Goal: Task Accomplishment & Management: Manage account settings

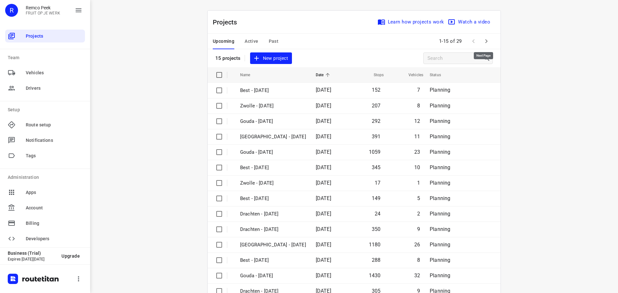
click at [484, 41] on icon "button" at bounding box center [487, 41] width 8 height 8
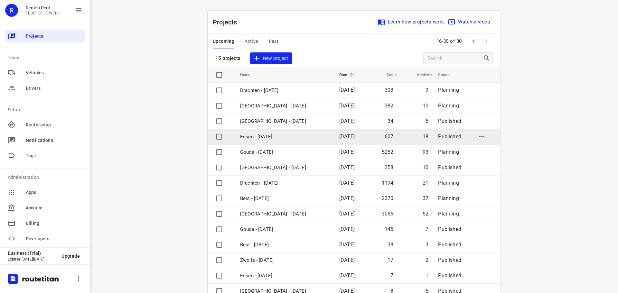
click at [254, 138] on p "Essen - [DATE]" at bounding box center [285, 136] width 90 height 7
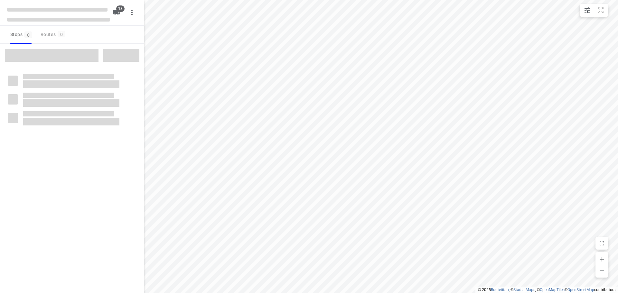
checkbox input "true"
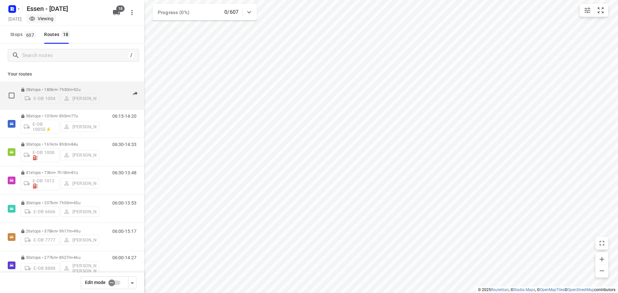
click at [57, 99] on div "E-OB 1004 [PERSON_NAME]" at bounding box center [60, 98] width 79 height 12
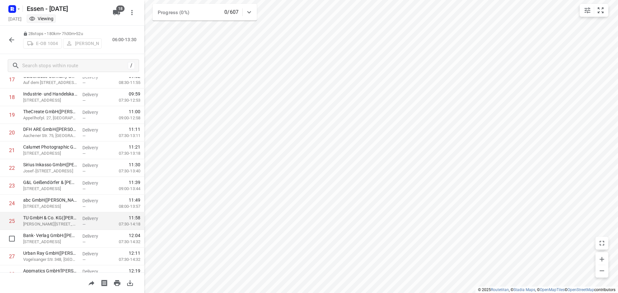
scroll to position [350, 0]
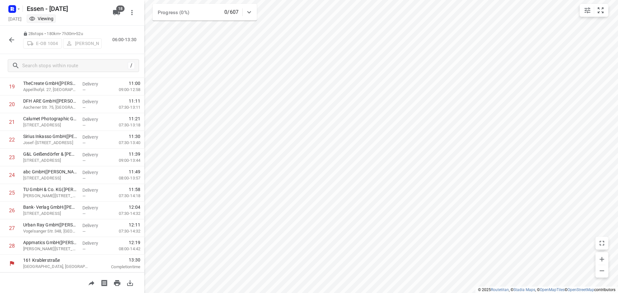
click at [13, 40] on icon "button" at bounding box center [11, 39] width 5 height 5
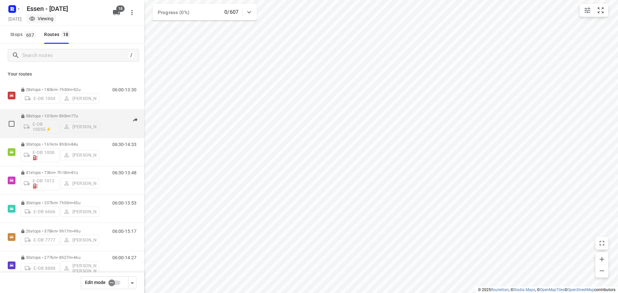
click at [61, 118] on p "38 stops • 101km • 8h5m • [DATE]" at bounding box center [60, 116] width 79 height 5
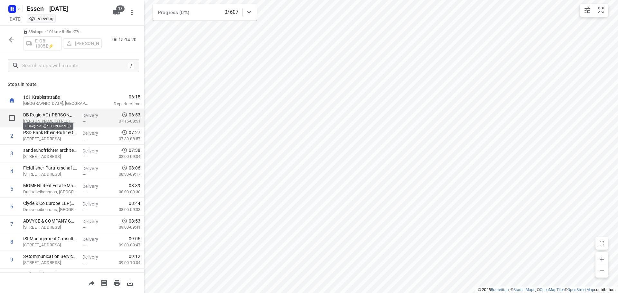
click at [44, 114] on p "DB Regio AG([PERSON_NAME])" at bounding box center [50, 115] width 54 height 6
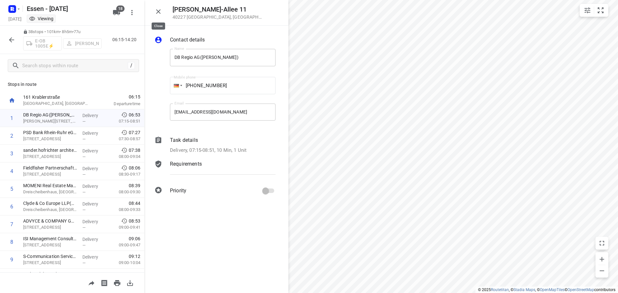
click at [158, 11] on icon "button" at bounding box center [158, 11] width 5 height 5
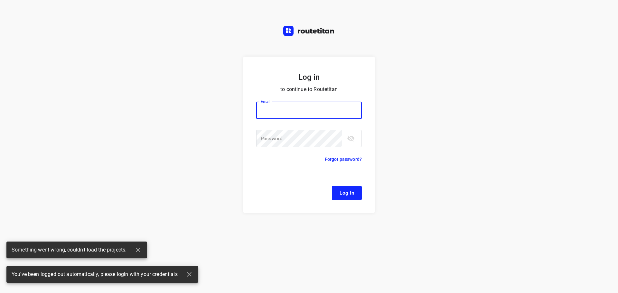
type input "[EMAIL_ADDRESS][DOMAIN_NAME]"
click at [345, 192] on span "Log In" at bounding box center [347, 193] width 14 height 8
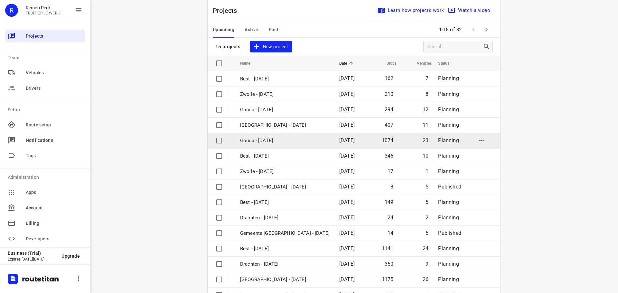
scroll to position [32, 0]
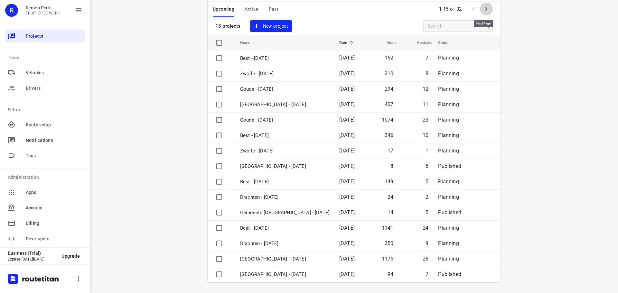
click at [483, 9] on icon "button" at bounding box center [487, 9] width 8 height 8
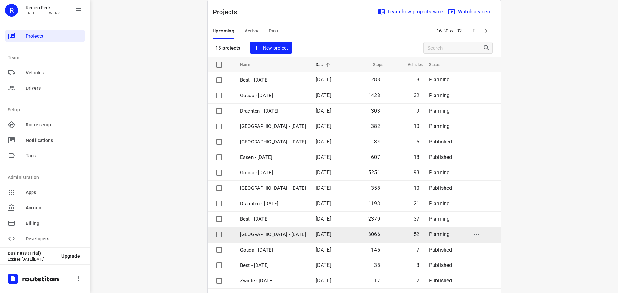
scroll to position [0, 0]
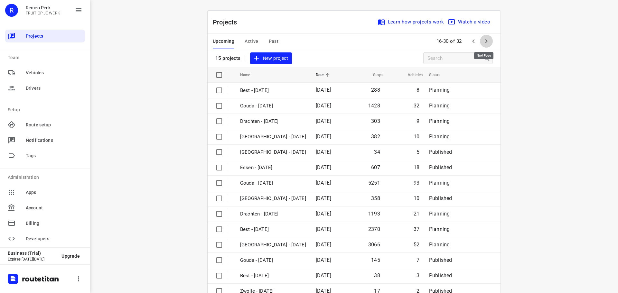
click at [486, 40] on icon "button" at bounding box center [487, 41] width 2 height 4
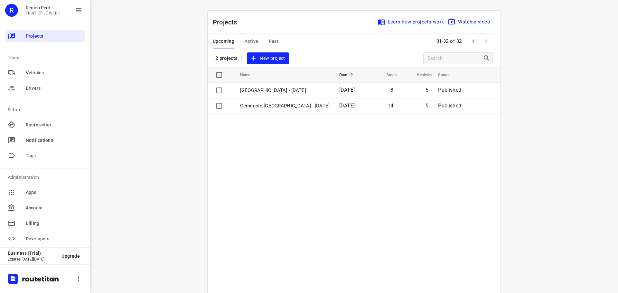
click at [219, 41] on span "Upcoming" at bounding box center [224, 41] width 22 height 8
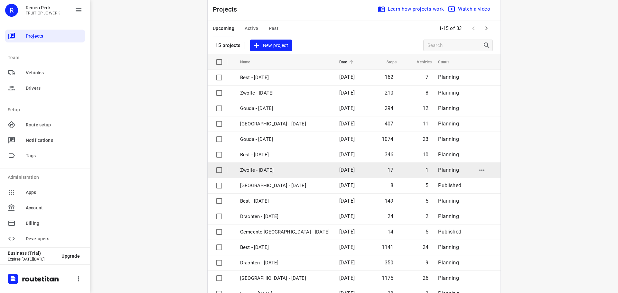
scroll to position [32, 0]
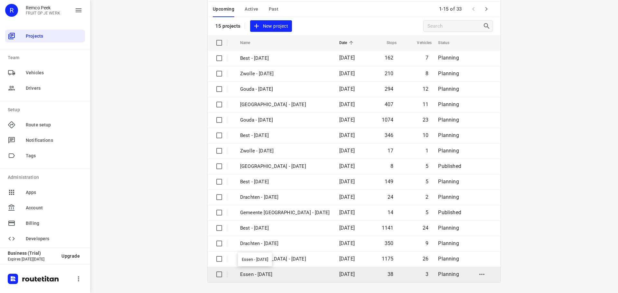
click at [252, 275] on p "Essen - [DATE]" at bounding box center [285, 274] width 90 height 7
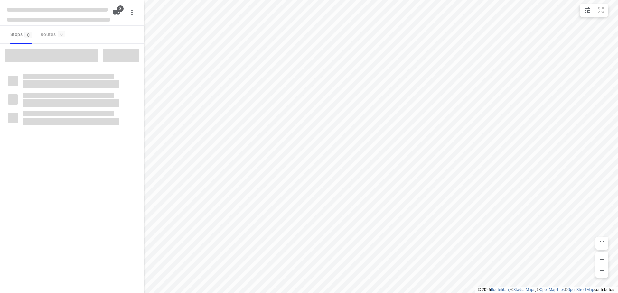
checkbox input "true"
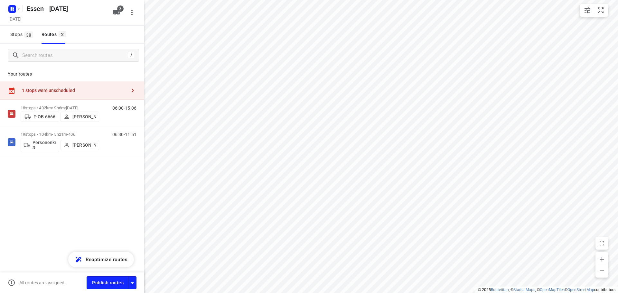
click at [114, 87] on div "1 stops were unscheduled" at bounding box center [72, 90] width 144 height 18
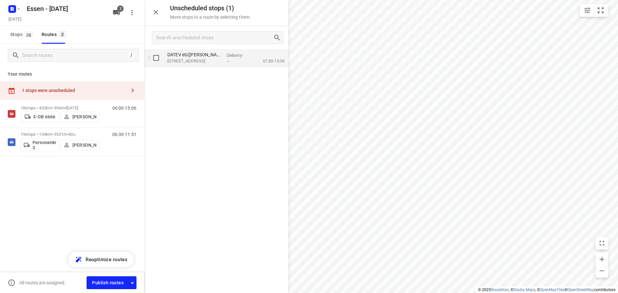
click at [199, 57] on p "DATEV eG([PERSON_NAME])" at bounding box center [194, 55] width 54 height 6
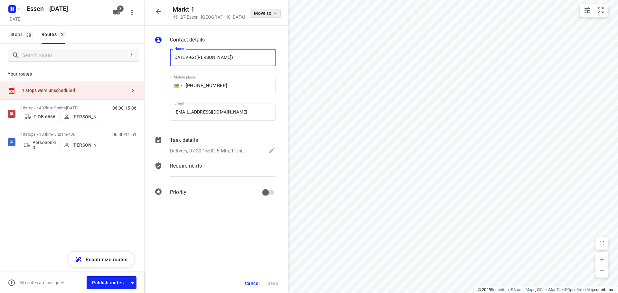
click at [275, 13] on icon "button" at bounding box center [275, 13] width 5 height 5
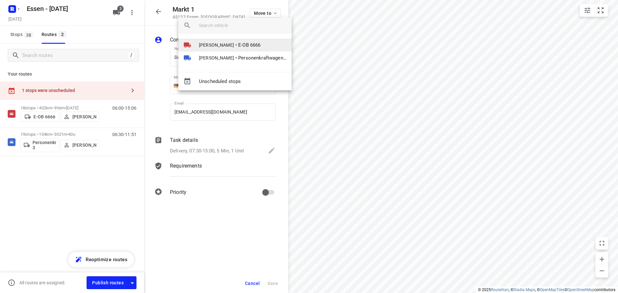
click at [215, 44] on span "[PERSON_NAME]" at bounding box center [216, 45] width 35 height 6
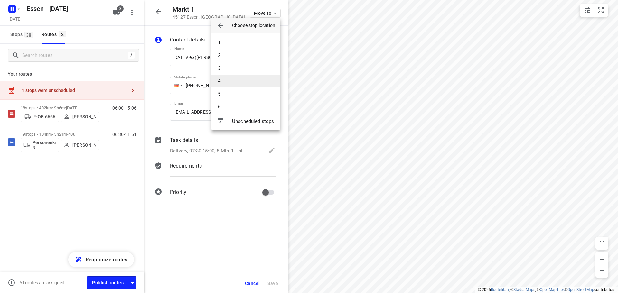
click at [222, 79] on li "4" at bounding box center [246, 81] width 69 height 13
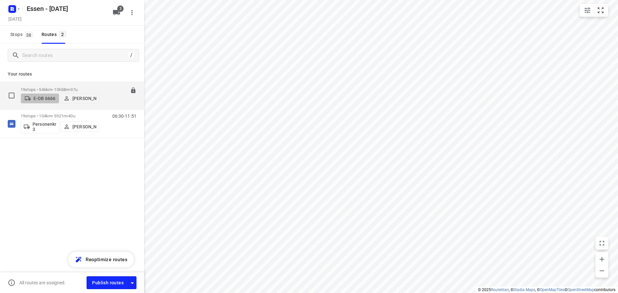
click at [44, 96] on p "E-OB 6666" at bounding box center [44, 98] width 22 height 5
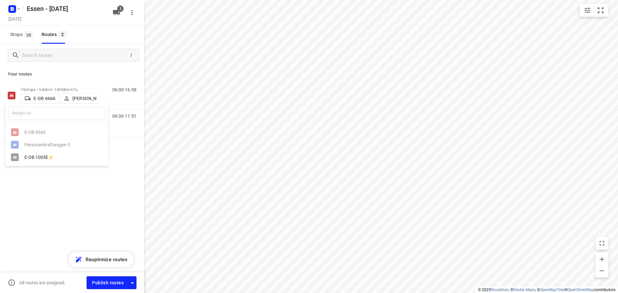
click at [39, 97] on div at bounding box center [309, 146] width 618 height 293
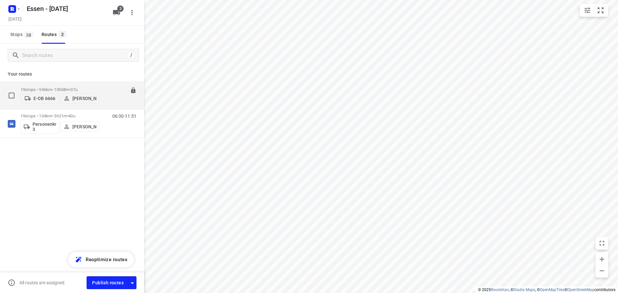
click at [41, 87] on p "19 stops • 546km • 10h58m • [DATE]" at bounding box center [60, 89] width 79 height 5
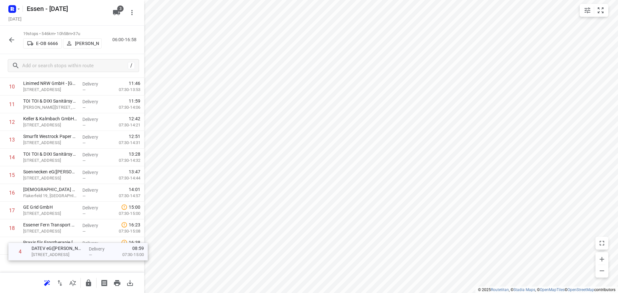
scroll to position [191, 0]
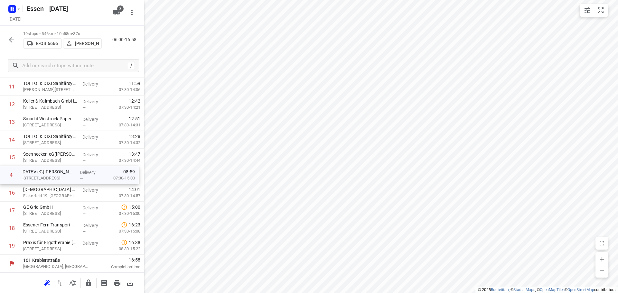
drag, startPoint x: 52, startPoint y: 175, endPoint x: 52, endPoint y: 182, distance: 6.1
click at [52, 182] on div "1 RWR REMONDIS Wertstoff-Recycling GmbH & Co. KG([PERSON_NAME]) [STREET_ADDRESS…" at bounding box center [72, 87] width 144 height 336
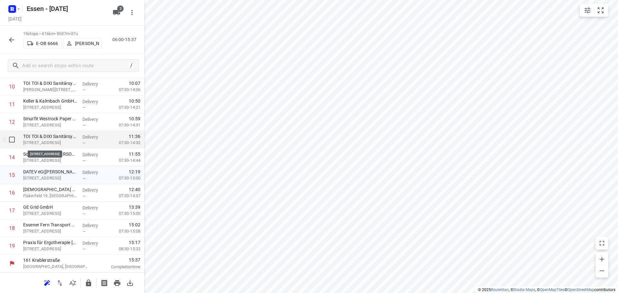
click at [57, 142] on p "[STREET_ADDRESS]" at bounding box center [50, 143] width 54 height 6
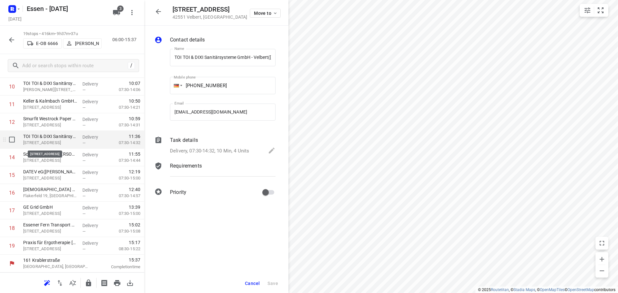
scroll to position [0, 31]
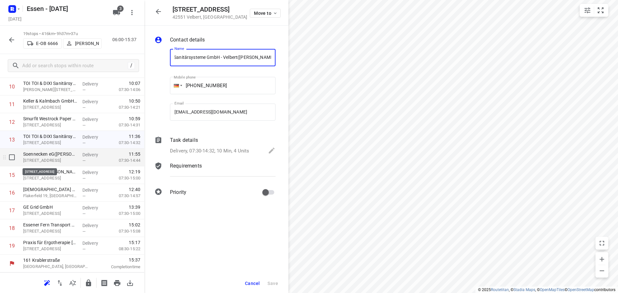
click at [54, 159] on p "[STREET_ADDRESS]" at bounding box center [50, 160] width 54 height 6
click at [251, 282] on span "Cancel" at bounding box center [252, 283] width 15 height 5
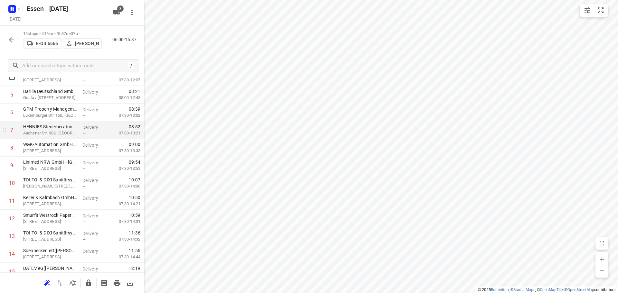
scroll to position [0, 0]
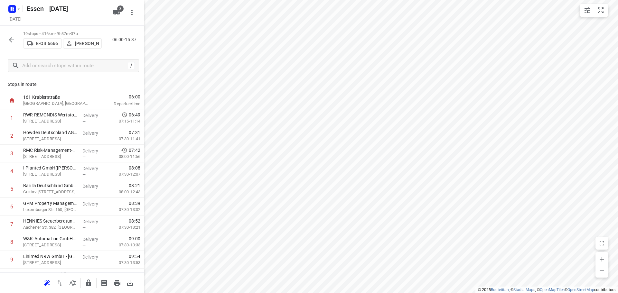
click at [63, 85] on p "Stops in route" at bounding box center [72, 84] width 129 height 7
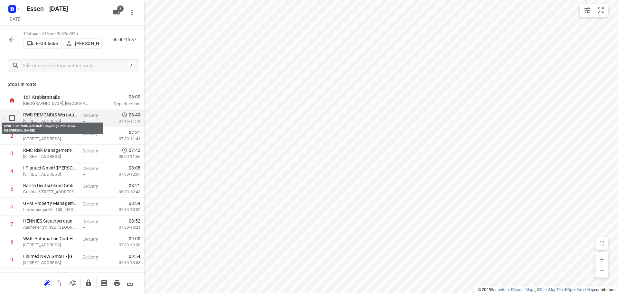
click at [32, 115] on p "RWR REMONDIS Wertstoff-Recycling GmbH & Co. KG([PERSON_NAME])" at bounding box center [50, 115] width 54 height 6
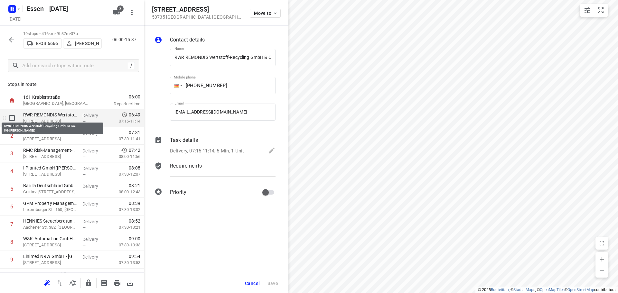
scroll to position [0, 49]
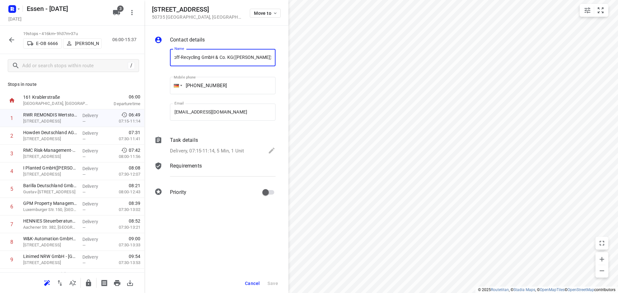
click at [8, 40] on icon "button" at bounding box center [12, 40] width 8 height 8
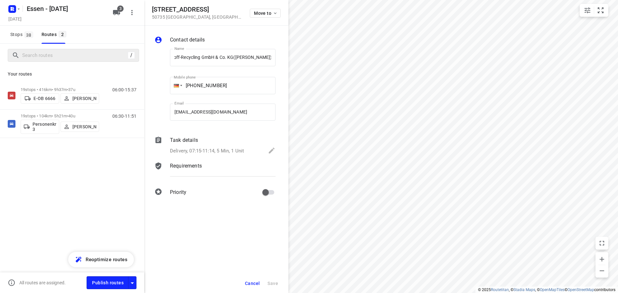
scroll to position [0, 0]
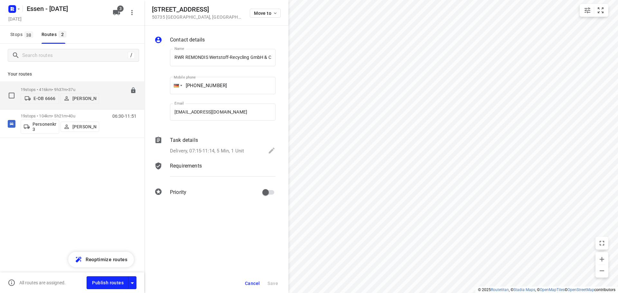
click at [48, 87] on p "19 stops • 416km • 9h37m • [DATE]" at bounding box center [60, 89] width 79 height 5
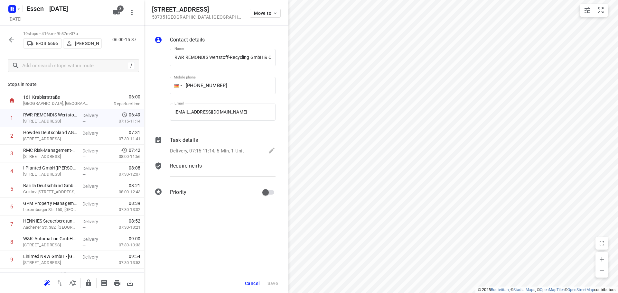
click at [348, 293] on html "i © 2025 Routetitan , © Stadia Maps , © OpenMapTiles © OpenStreetMap contributo…" at bounding box center [309, 146] width 618 height 293
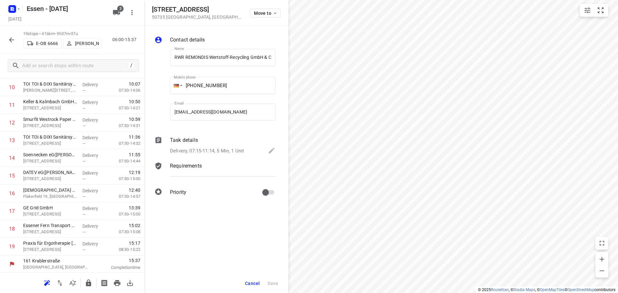
scroll to position [191, 0]
drag, startPoint x: 44, startPoint y: 197, endPoint x: 43, endPoint y: 179, distance: 17.4
click at [43, 179] on div "1 RWR REMONDIS Wertstoff-Recycling GmbH & Co. KG([PERSON_NAME]) [STREET_ADDRESS…" at bounding box center [72, 87] width 144 height 336
drag, startPoint x: 42, startPoint y: 245, endPoint x: 45, endPoint y: 195, distance: 50.0
click at [45, 195] on div "1 RWR REMONDIS Wertstoff-Recycling GmbH & Co. KG([PERSON_NAME]) [STREET_ADDRESS…" at bounding box center [72, 87] width 144 height 336
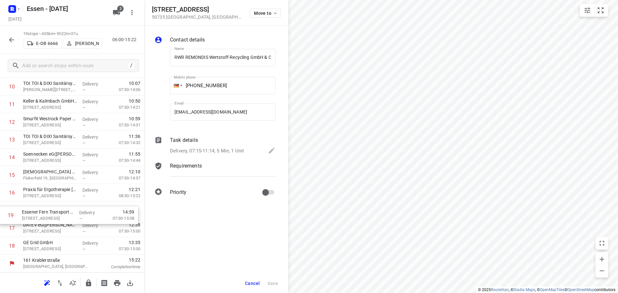
drag, startPoint x: 42, startPoint y: 247, endPoint x: 41, endPoint y: 214, distance: 32.2
click at [41, 214] on div "1 RWR REMONDIS Wertstoff-Recycling GmbH & Co. KG([PERSON_NAME]) [STREET_ADDRESS…" at bounding box center [72, 87] width 144 height 336
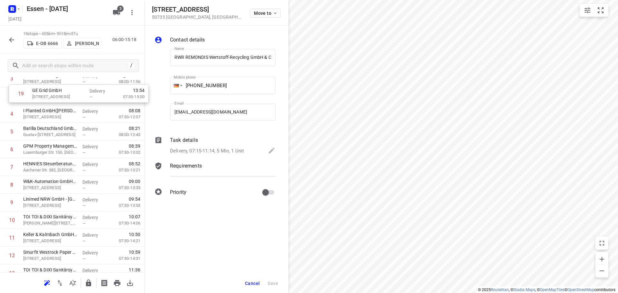
scroll to position [0, 0]
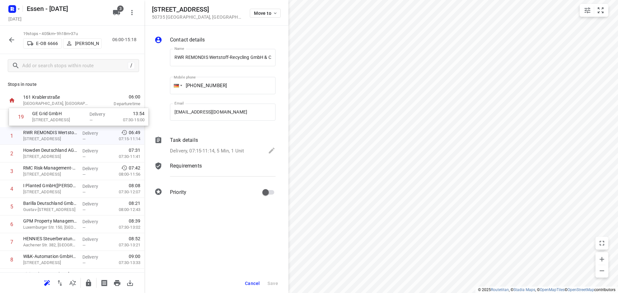
drag, startPoint x: 35, startPoint y: 248, endPoint x: 45, endPoint y: 116, distance: 131.7
click at [45, 116] on div "1 RWR REMONDIS Wertstoff-Recycling GmbH & Co. KG([PERSON_NAME]) [STREET_ADDRESS…" at bounding box center [72, 277] width 144 height 336
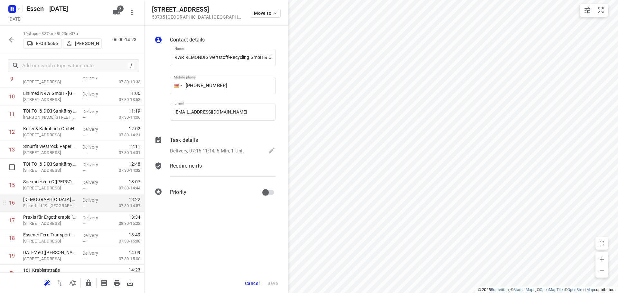
scroll to position [191, 0]
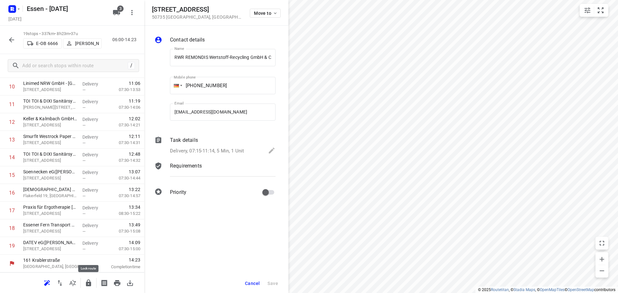
click at [88, 284] on icon "button" at bounding box center [88, 283] width 5 height 7
click at [10, 38] on icon "button" at bounding box center [12, 40] width 8 height 8
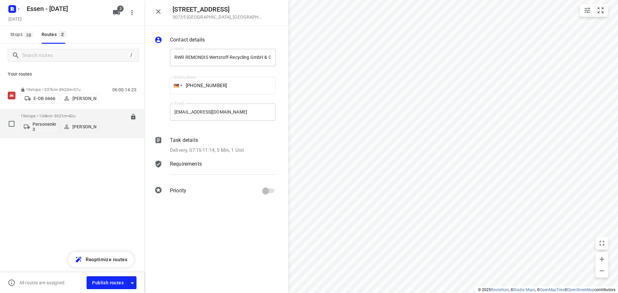
click at [44, 117] on p "19 stops • 104km • 5h21m • [DATE]" at bounding box center [60, 116] width 79 height 5
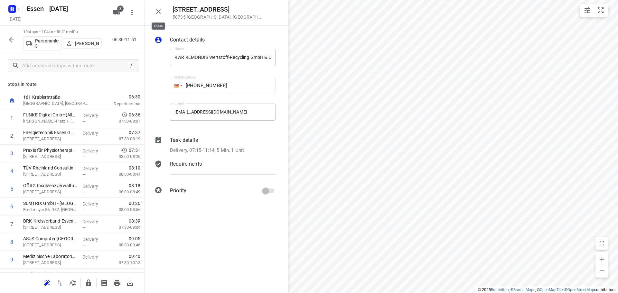
click at [157, 11] on icon "button" at bounding box center [158, 11] width 5 height 5
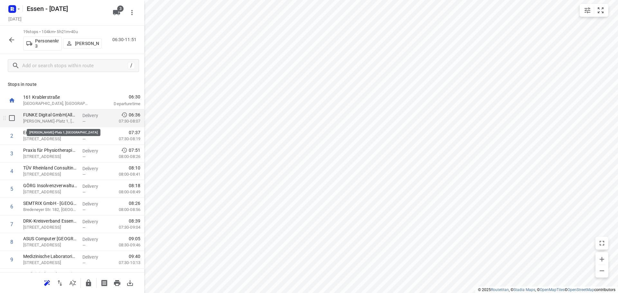
click at [51, 120] on p "[PERSON_NAME]-Platz 1, [GEOGRAPHIC_DATA]" at bounding box center [50, 121] width 54 height 6
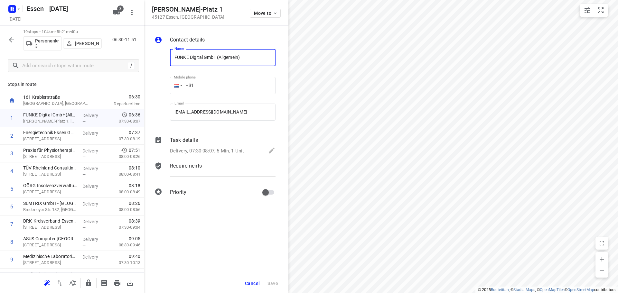
click at [84, 90] on div "Stops in route 161 Krablerstraße [GEOGRAPHIC_DATA], [GEOGRAPHIC_DATA] 06:30 Dep…" at bounding box center [72, 174] width 144 height 195
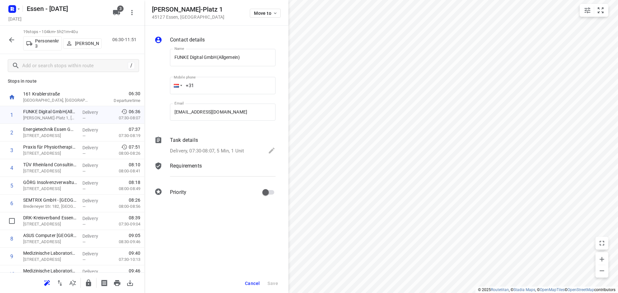
scroll to position [0, 0]
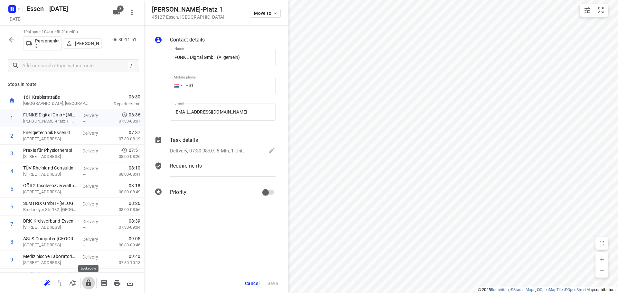
click at [89, 282] on icon "button" at bounding box center [89, 283] width 8 height 8
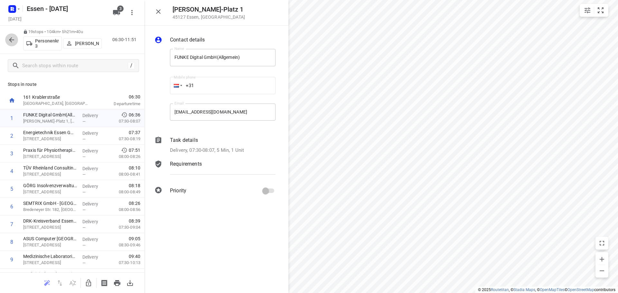
click at [12, 38] on icon "button" at bounding box center [12, 40] width 8 height 8
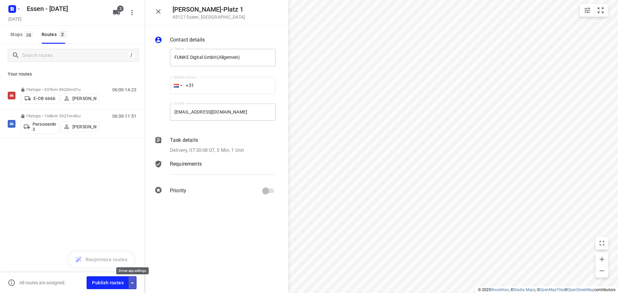
click at [132, 282] on icon "button" at bounding box center [132, 283] width 8 height 8
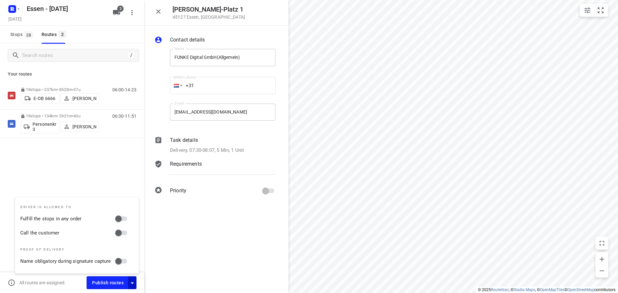
click at [126, 216] on input "Fulfill the stops in any order" at bounding box center [118, 219] width 37 height 12
checkbox input "true"
click at [126, 230] on input "Call the customer" at bounding box center [118, 233] width 37 height 12
checkbox input "true"
click at [99, 184] on div "/ Your routes 19 stops • 337km • 8h23m • [DATE] E-OB 6666 [PERSON_NAME] 06:00-1…" at bounding box center [72, 178] width 144 height 268
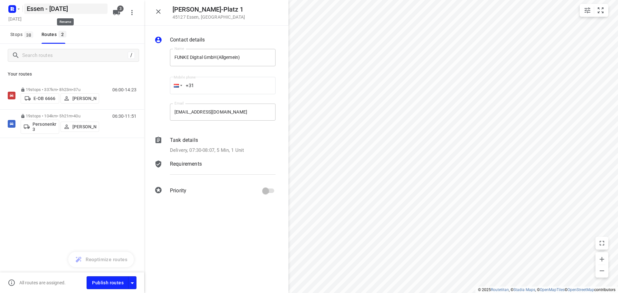
click at [58, 7] on h5 "Essen - [DATE]" at bounding box center [65, 9] width 83 height 10
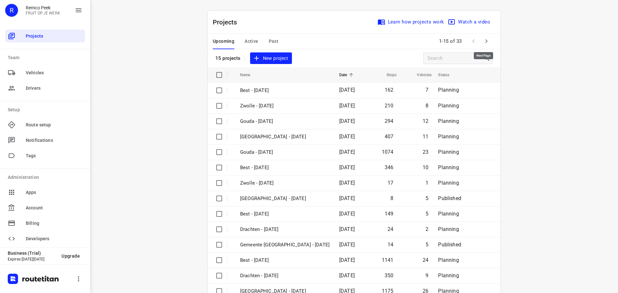
click at [486, 41] on icon "button" at bounding box center [487, 41] width 2 height 4
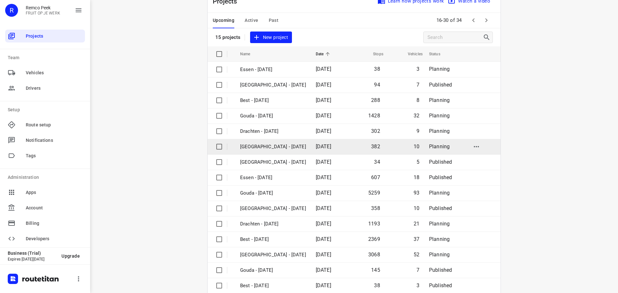
scroll to position [32, 0]
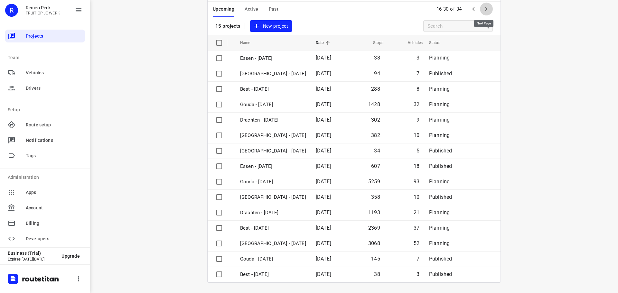
click at [486, 9] on icon "button" at bounding box center [487, 9] width 2 height 4
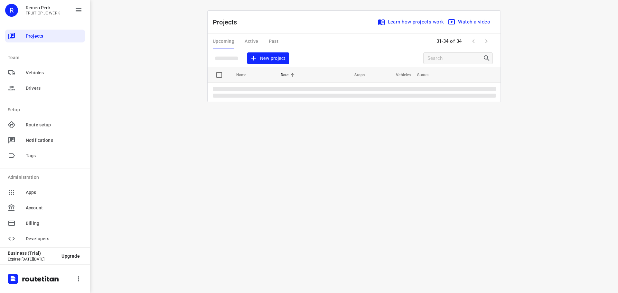
scroll to position [0, 0]
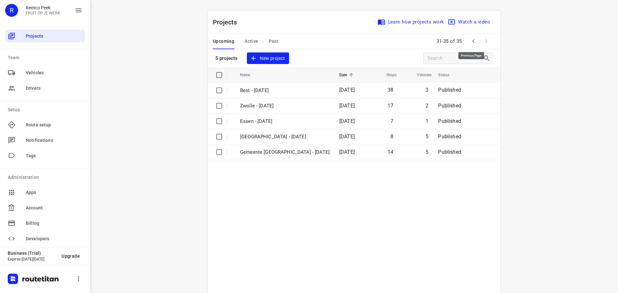
click at [472, 41] on icon "button" at bounding box center [474, 41] width 8 height 8
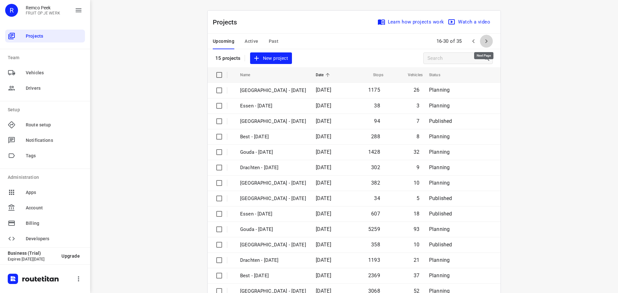
click at [486, 40] on icon "button" at bounding box center [487, 41] width 2 height 4
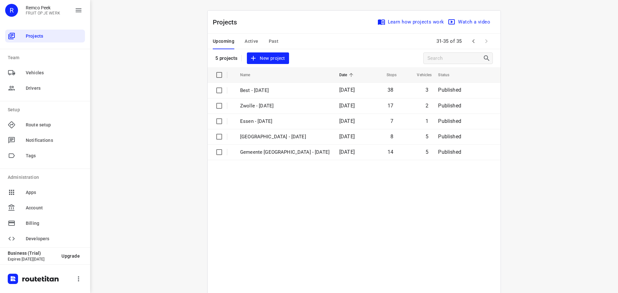
click at [222, 41] on span "Upcoming" at bounding box center [224, 41] width 22 height 8
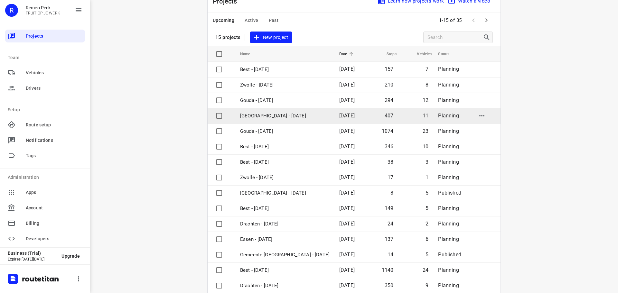
scroll to position [32, 0]
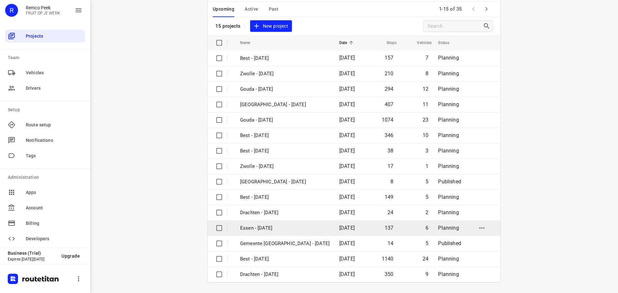
click at [278, 229] on p "Essen - [DATE]" at bounding box center [285, 228] width 90 height 7
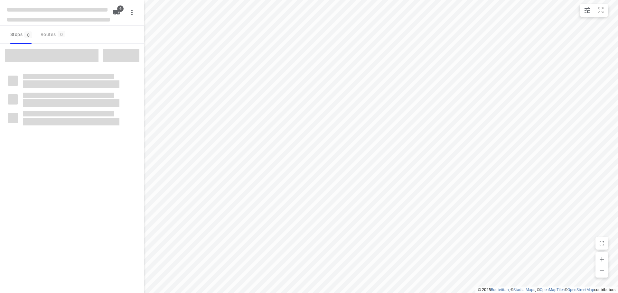
checkbox input "true"
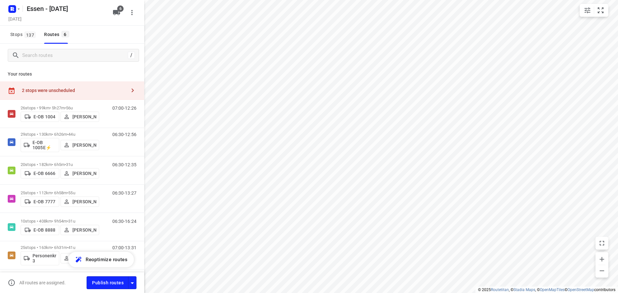
click at [120, 90] on div "2 stops were unscheduled" at bounding box center [74, 90] width 104 height 5
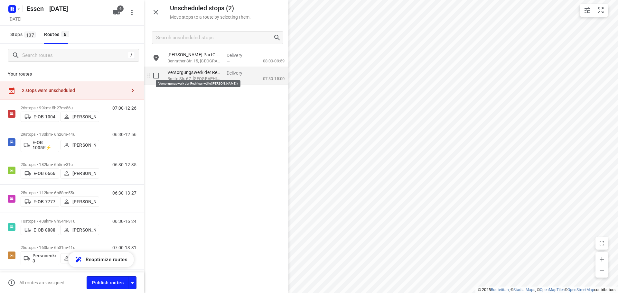
click at [212, 75] on p "Versorgungswerk der Rechtsanwälte([PERSON_NAME])" at bounding box center [194, 72] width 54 height 6
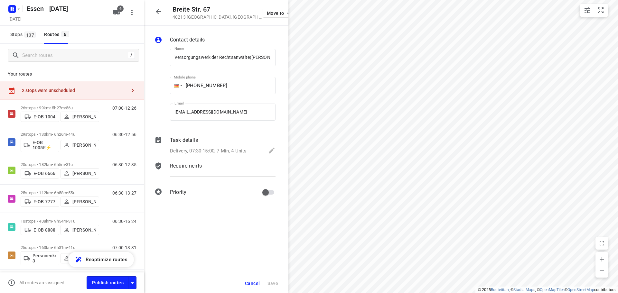
scroll to position [0, 6]
click at [286, 12] on icon "button" at bounding box center [288, 13] width 5 height 5
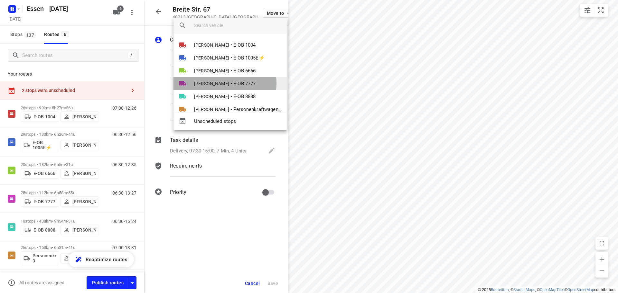
click at [212, 83] on span "[PERSON_NAME]" at bounding box center [211, 83] width 35 height 6
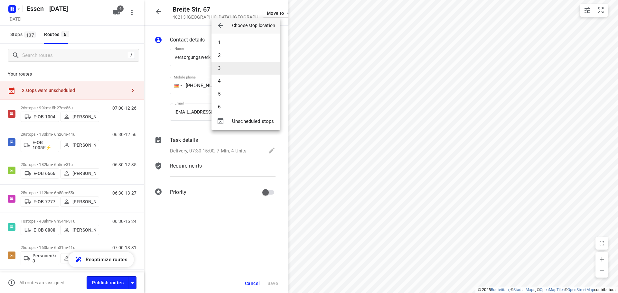
click at [222, 66] on li "3" at bounding box center [246, 68] width 69 height 13
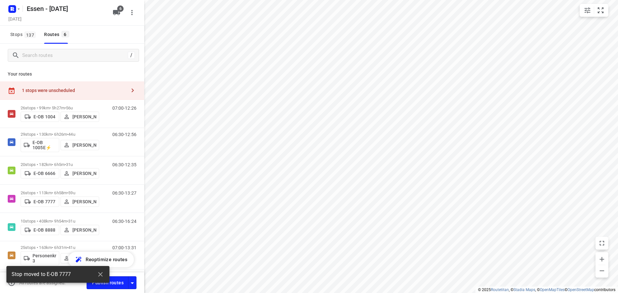
click at [112, 90] on div "1 stops were unscheduled" at bounding box center [74, 90] width 104 height 5
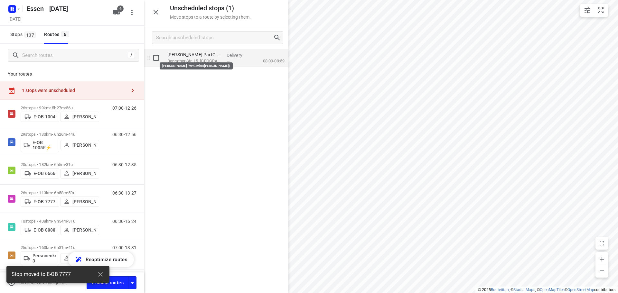
click at [176, 57] on p "[PERSON_NAME] PartG mbB([PERSON_NAME])" at bounding box center [194, 55] width 54 height 6
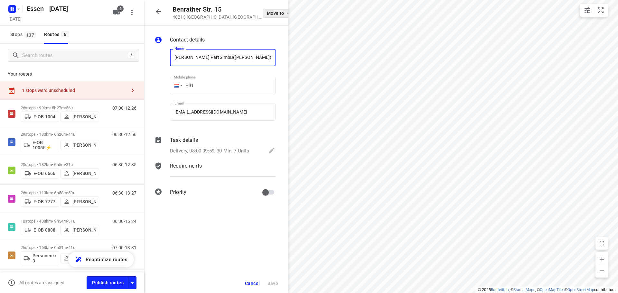
click at [286, 12] on icon "button" at bounding box center [288, 13] width 5 height 5
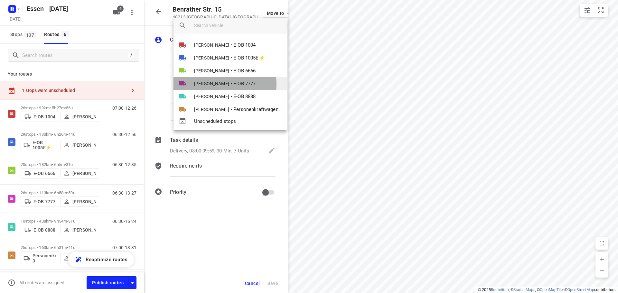
click at [206, 84] on span "[PERSON_NAME]" at bounding box center [211, 83] width 35 height 6
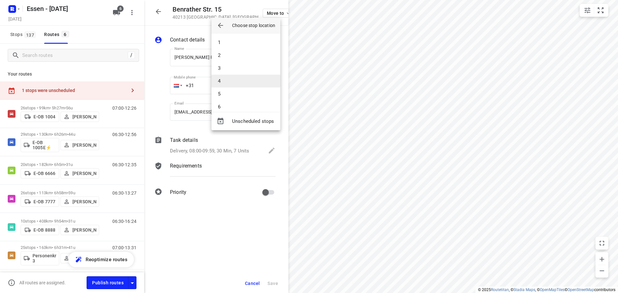
click at [222, 83] on li "4" at bounding box center [246, 81] width 69 height 13
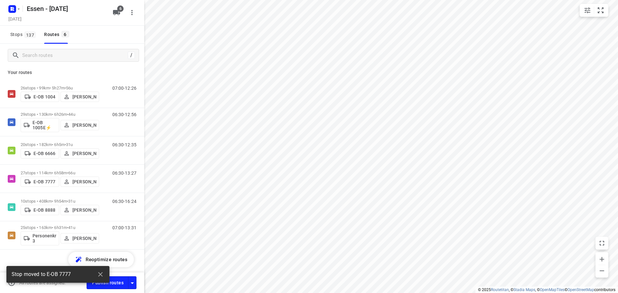
scroll to position [5, 0]
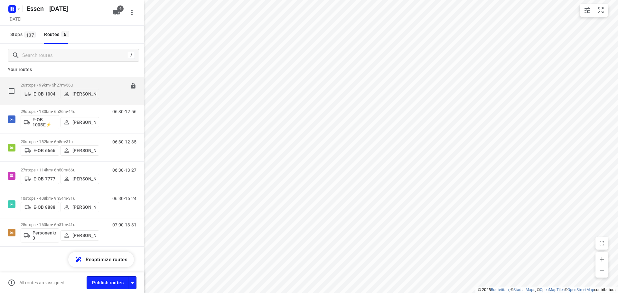
click at [50, 83] on p "26 stops • 99km • 5h27m • [DATE]" at bounding box center [60, 85] width 79 height 5
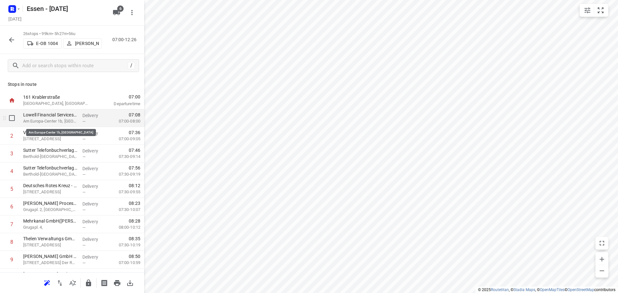
click at [53, 121] on p "Am Europa-Center 1b, [GEOGRAPHIC_DATA]" at bounding box center [50, 121] width 54 height 6
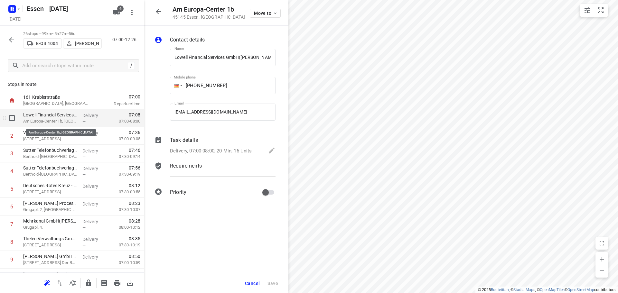
scroll to position [0, 1]
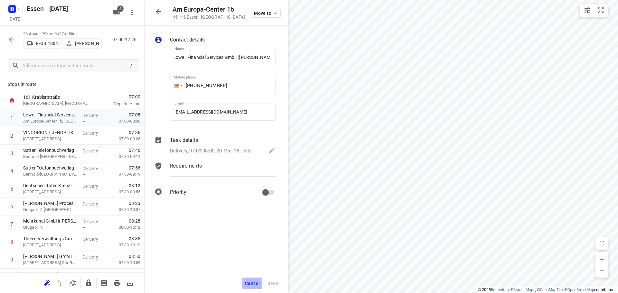
click at [251, 283] on span "Cancel" at bounding box center [252, 283] width 15 height 5
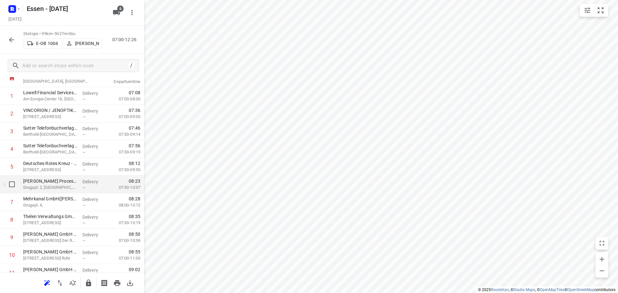
scroll to position [0, 0]
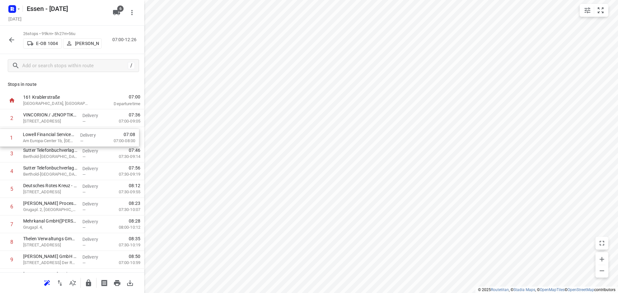
drag, startPoint x: 52, startPoint y: 121, endPoint x: 52, endPoint y: 143, distance: 21.9
drag, startPoint x: 48, startPoint y: 141, endPoint x: 49, endPoint y: 123, distance: 17.7
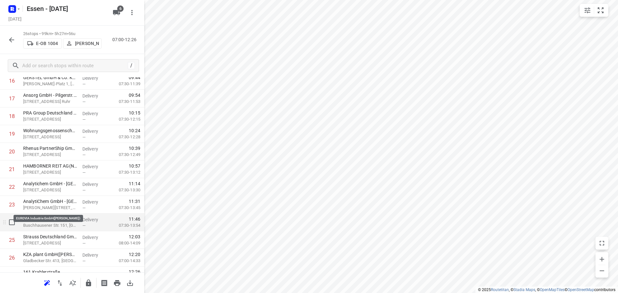
scroll to position [315, 0]
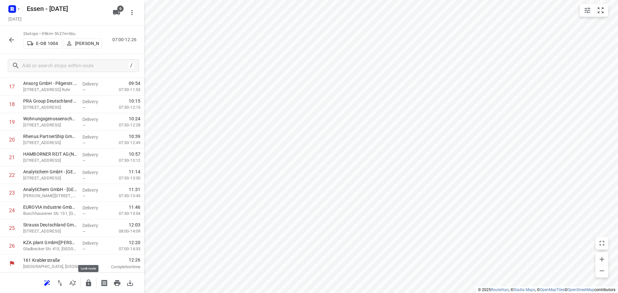
click at [89, 286] on icon "button" at bounding box center [88, 283] width 5 height 7
click at [12, 39] on icon "button" at bounding box center [12, 40] width 8 height 8
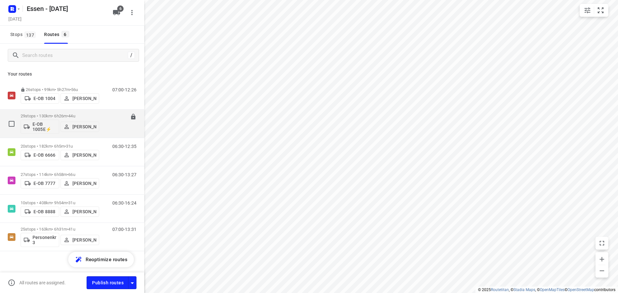
click at [53, 115] on p "29 stops • 130km • 6h26m • [DATE]" at bounding box center [60, 116] width 79 height 5
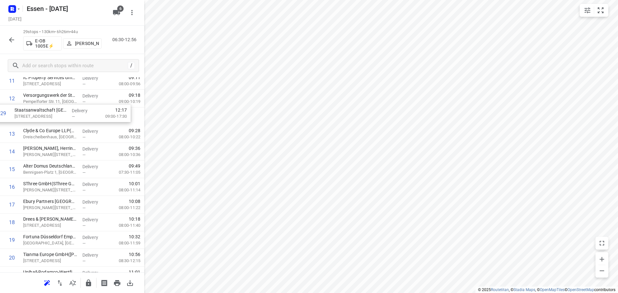
scroll to position [210, 0]
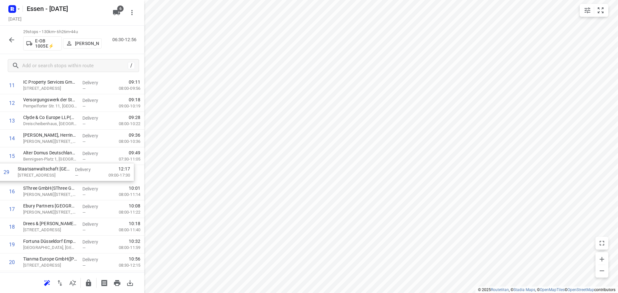
drag, startPoint x: 55, startPoint y: 248, endPoint x: 49, endPoint y: 173, distance: 75.5
click at [49, 173] on div "1 Verisure Deutschland GmbH([PERSON_NAME]) [STREET_ADDRESS] Delivery — 06:58 07…" at bounding box center [72, 157] width 144 height 514
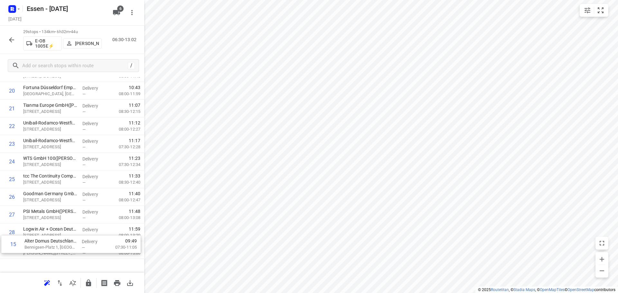
scroll to position [368, 0]
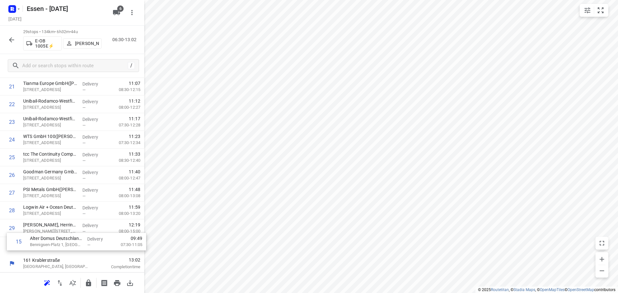
drag, startPoint x: 45, startPoint y: 160, endPoint x: 52, endPoint y: 249, distance: 88.8
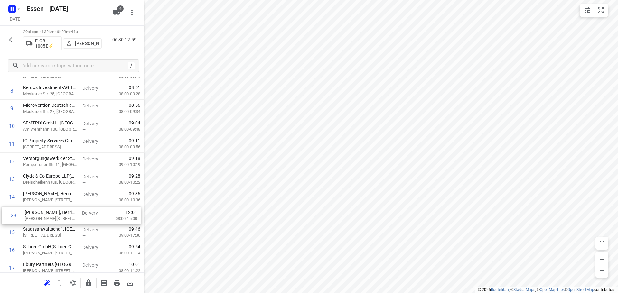
scroll to position [152, 0]
drag, startPoint x: 43, startPoint y: 230, endPoint x: 46, endPoint y: 213, distance: 17.0
click at [46, 213] on div "1 Verisure Deutschland GmbH([PERSON_NAME]) [STREET_ADDRESS] Delivery — 06:58 07…" at bounding box center [72, 215] width 144 height 514
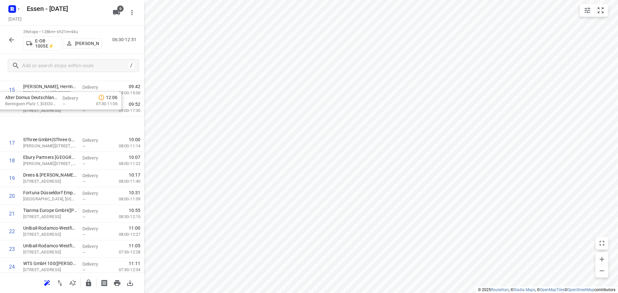
scroll to position [274, 0]
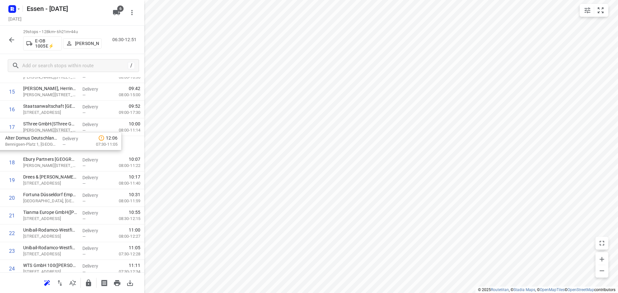
drag, startPoint x: 48, startPoint y: 253, endPoint x: 29, endPoint y: 146, distance: 108.6
click at [29, 146] on div "1 Verisure Deutschland GmbH([PERSON_NAME]) [STREET_ADDRESS] Delivery — 06:58 07…" at bounding box center [72, 92] width 144 height 514
click at [88, 285] on icon "button" at bounding box center [88, 283] width 5 height 7
click at [11, 41] on icon "button" at bounding box center [12, 40] width 8 height 8
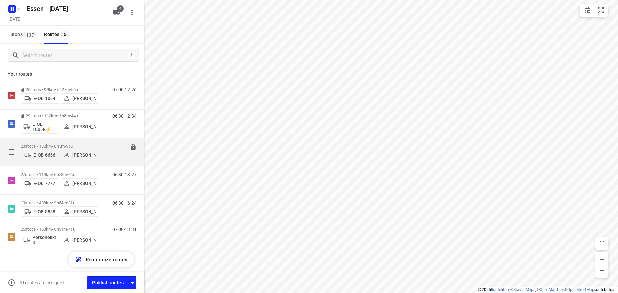
click at [59, 144] on p "20 stops • 182km • 6h5m • [DATE]" at bounding box center [60, 146] width 79 height 5
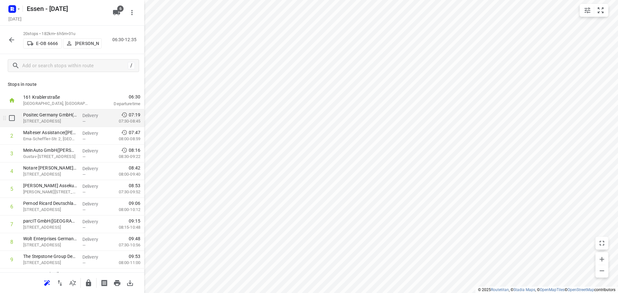
click at [51, 122] on p "[STREET_ADDRESS]" at bounding box center [50, 121] width 54 height 6
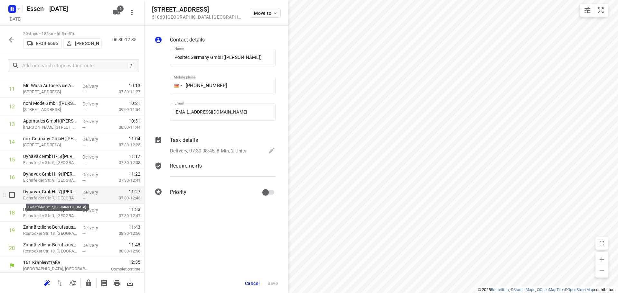
scroll to position [209, 0]
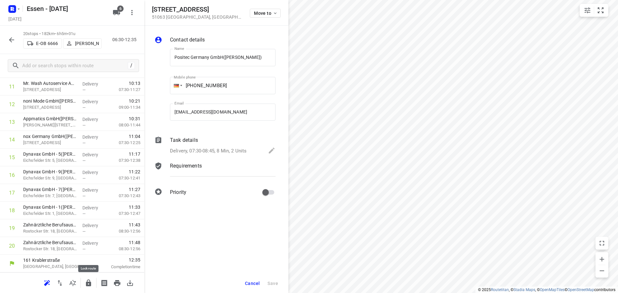
click at [87, 285] on icon "button" at bounding box center [88, 283] width 5 height 7
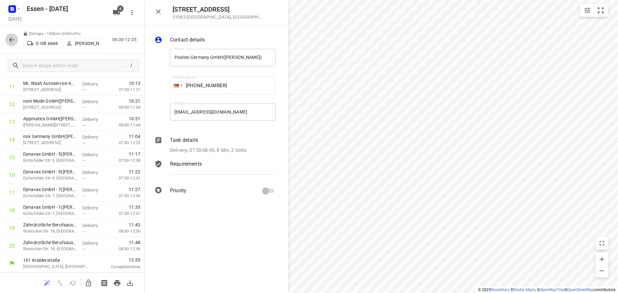
click at [11, 37] on icon "button" at bounding box center [12, 40] width 8 height 8
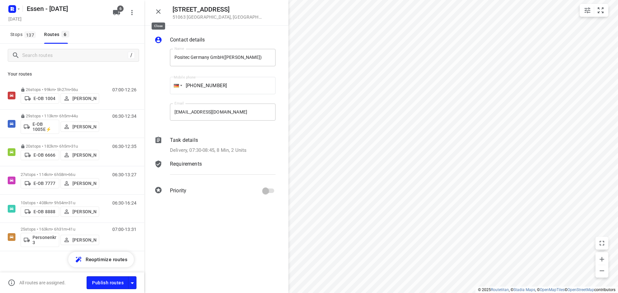
click at [159, 9] on icon "button" at bounding box center [159, 12] width 8 height 8
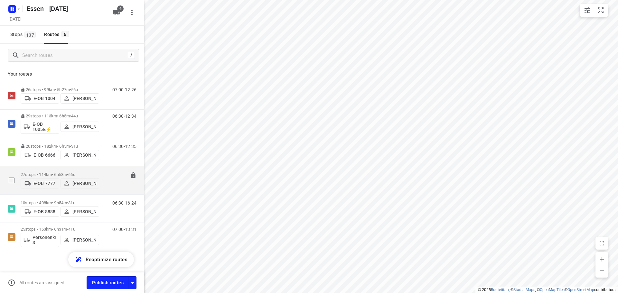
click at [47, 172] on p "27 stops • 114km • 6h58m • [DATE]" at bounding box center [60, 174] width 79 height 5
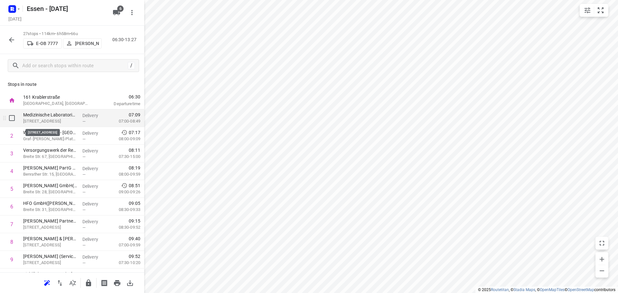
click at [59, 119] on p "[STREET_ADDRESS]" at bounding box center [50, 121] width 54 height 6
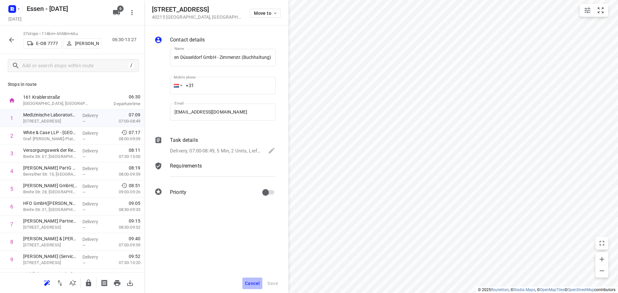
scroll to position [0, 0]
click at [248, 284] on span "Cancel" at bounding box center [252, 283] width 15 height 5
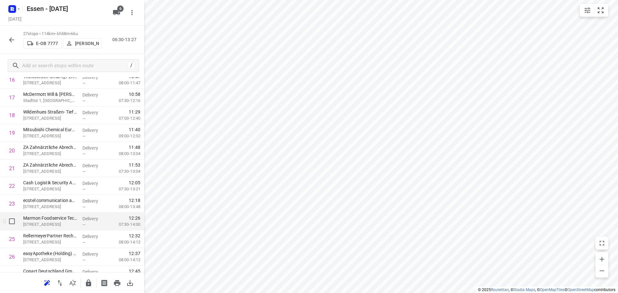
scroll to position [333, 0]
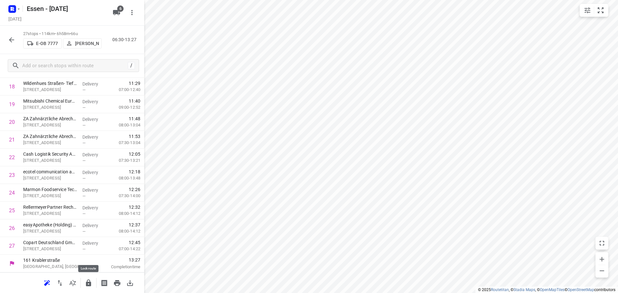
click at [89, 283] on icon "button" at bounding box center [88, 283] width 5 height 7
click at [11, 39] on icon "button" at bounding box center [12, 40] width 8 height 8
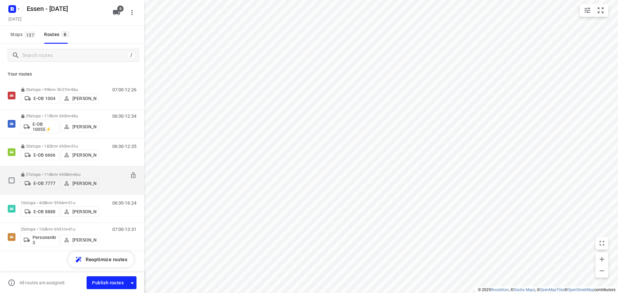
scroll to position [5, 0]
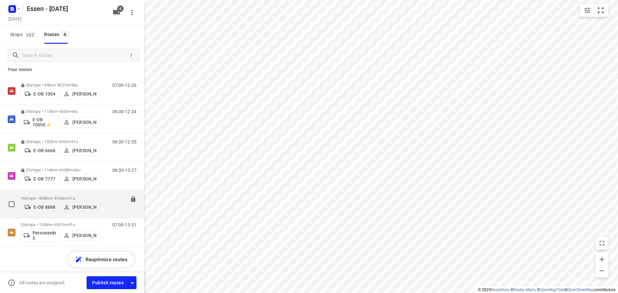
click at [51, 196] on p "10 stops • 408km • 9h54m • [DATE]" at bounding box center [60, 198] width 79 height 5
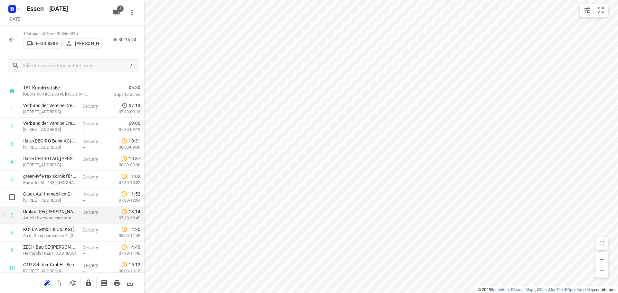
scroll to position [0, 0]
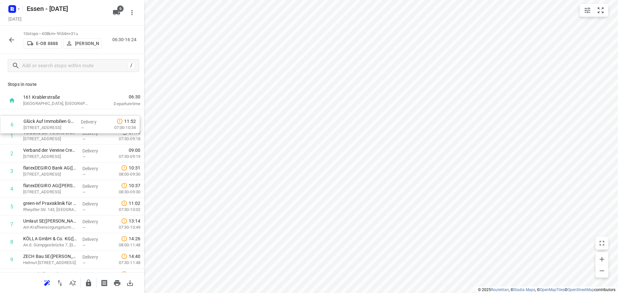
drag, startPoint x: 48, startPoint y: 208, endPoint x: 48, endPoint y: 124, distance: 84.0
click at [48, 124] on div "1 Verband der Vereine Creditreform e.V.([PERSON_NAME]) Hammfelddamm 13, Neuss D…" at bounding box center [72, 197] width 144 height 177
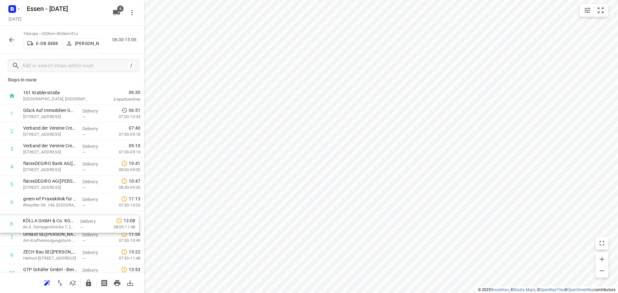
scroll to position [5, 0]
drag, startPoint x: 43, startPoint y: 244, endPoint x: 44, endPoint y: 205, distance: 39.0
click at [44, 205] on div "1 Glück Auf Immobilien GmbH ([PERSON_NAME]) [STREET_ADDRESS] Delivery — 06:51 0…" at bounding box center [72, 192] width 144 height 177
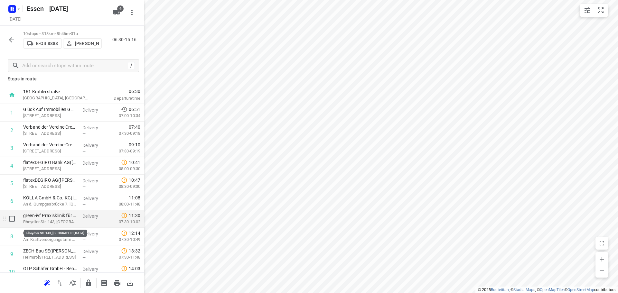
click at [43, 223] on p "Rheydter Str. 143, [GEOGRAPHIC_DATA]" at bounding box center [50, 222] width 54 height 6
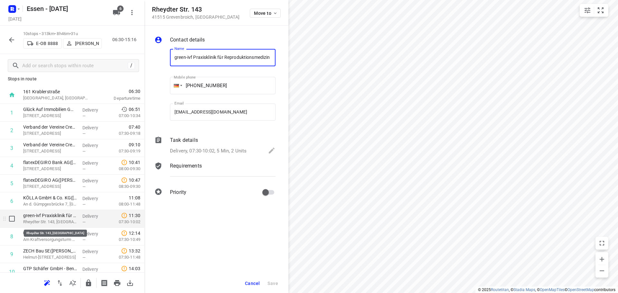
scroll to position [0, 87]
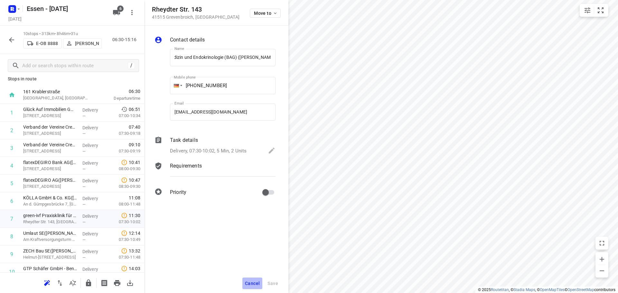
click at [249, 282] on span "Cancel" at bounding box center [252, 283] width 15 height 5
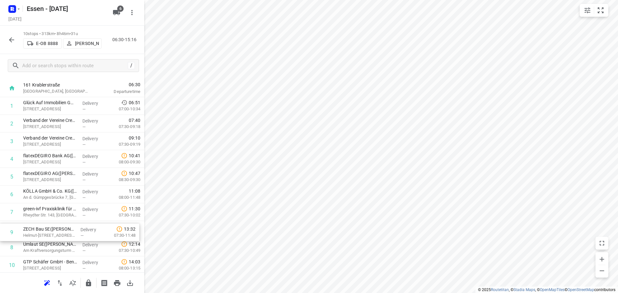
scroll to position [13, 0]
drag, startPoint x: 35, startPoint y: 258, endPoint x: 37, endPoint y: 216, distance: 41.6
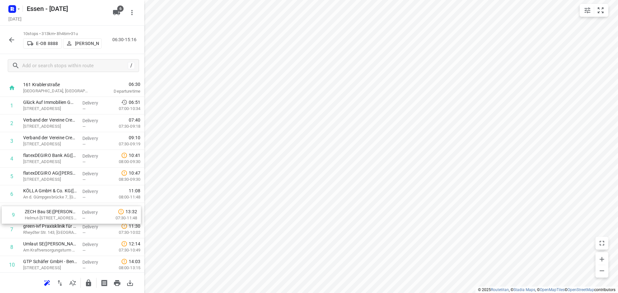
click at [37, 216] on div "1 Glück Auf Immobilien GmbH ([PERSON_NAME]) [STREET_ADDRESS] Delivery — 06:51 0…" at bounding box center [72, 185] width 144 height 177
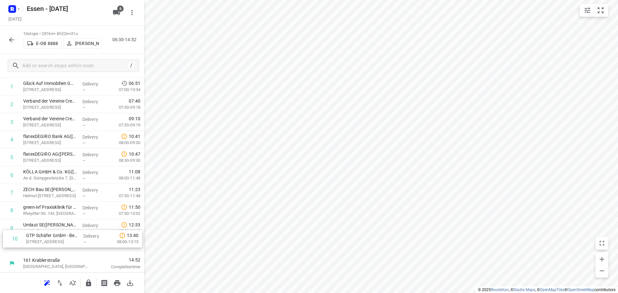
scroll to position [32, 0]
drag, startPoint x: 36, startPoint y: 268, endPoint x: 40, endPoint y: 230, distance: 37.9
click at [40, 230] on div "1 Glück Auf Immobilien GmbH ([PERSON_NAME]) [STREET_ADDRESS] Delivery — 06:51 0…" at bounding box center [72, 166] width 144 height 177
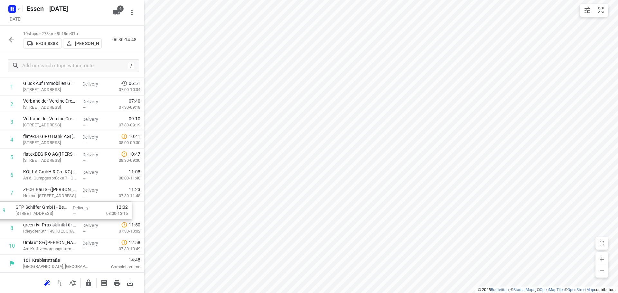
drag, startPoint x: 44, startPoint y: 231, endPoint x: 37, endPoint y: 211, distance: 21.0
click at [37, 211] on div "1 Glück Auf Immobilien GmbH ([PERSON_NAME]) [STREET_ADDRESS] Delivery — 06:51 0…" at bounding box center [72, 166] width 144 height 177
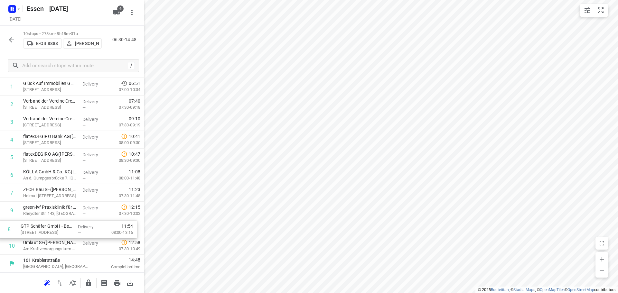
drag, startPoint x: 38, startPoint y: 211, endPoint x: 36, endPoint y: 232, distance: 21.7
click at [36, 232] on div "1 Glück Auf Immobilien GmbH ([PERSON_NAME]) [STREET_ADDRESS] Delivery — 06:51 0…" at bounding box center [72, 166] width 144 height 177
drag, startPoint x: 36, startPoint y: 231, endPoint x: 38, endPoint y: 217, distance: 13.3
click at [38, 217] on div "1 Glück Auf Immobilien GmbH ([PERSON_NAME]) [STREET_ADDRESS] Delivery — 06:51 0…" at bounding box center [72, 166] width 144 height 177
drag, startPoint x: 64, startPoint y: 120, endPoint x: 56, endPoint y: 248, distance: 127.7
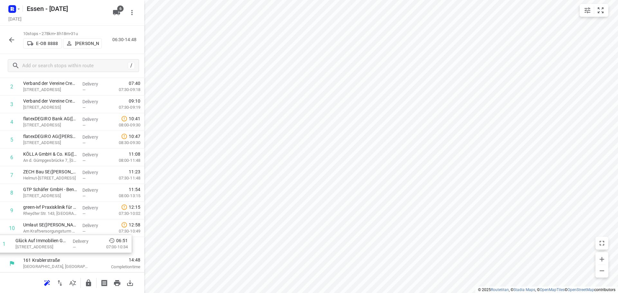
click at [56, 248] on div "1 Glück Auf Immobilien GmbH ([PERSON_NAME]) [STREET_ADDRESS] Delivery — 06:51 0…" at bounding box center [72, 166] width 144 height 177
click at [86, 286] on icon "button" at bounding box center [89, 283] width 8 height 8
click at [11, 40] on icon "button" at bounding box center [11, 39] width 5 height 5
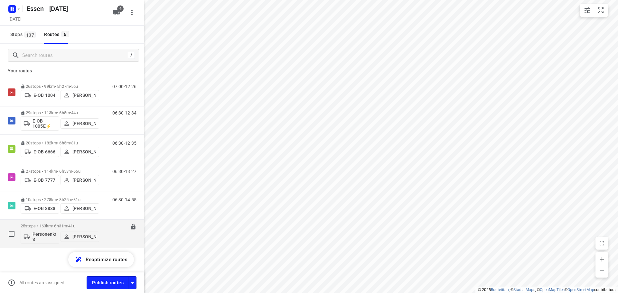
scroll to position [5, 0]
click at [50, 225] on p "25 stops • 163km • 6h31m • [DATE]" at bounding box center [60, 224] width 79 height 5
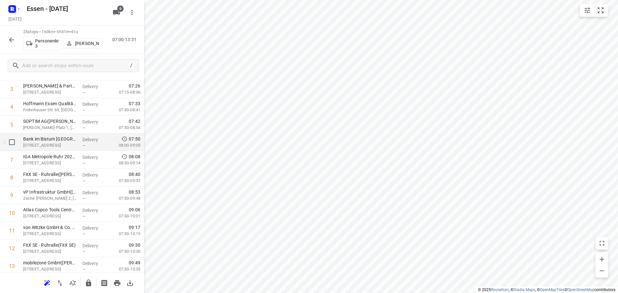
scroll to position [32, 0]
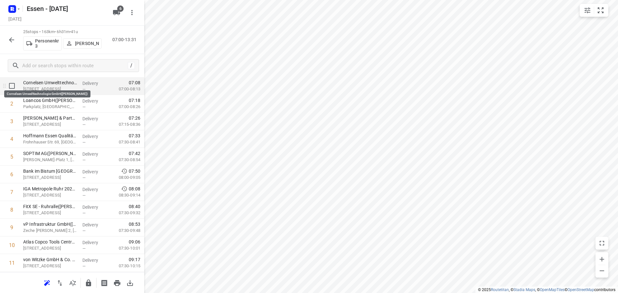
click at [52, 86] on p "Cornelsen Umwelttechnologie GmbH([PERSON_NAME])" at bounding box center [50, 83] width 54 height 6
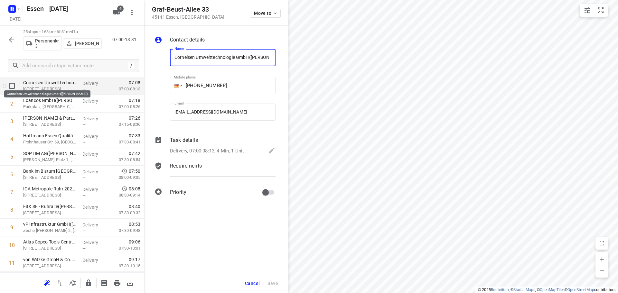
scroll to position [0, 24]
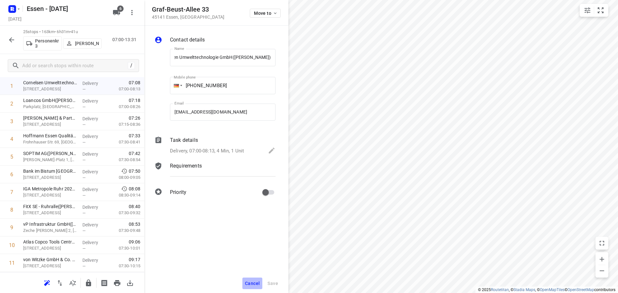
click at [258, 283] on span "Cancel" at bounding box center [252, 283] width 15 height 5
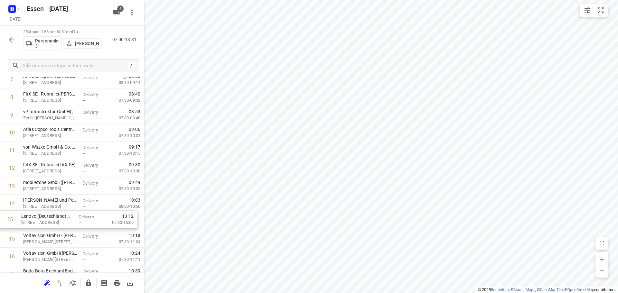
scroll to position [146, 0]
drag, startPoint x: 47, startPoint y: 247, endPoint x: 45, endPoint y: 138, distance: 108.8
click at [45, 138] on div "1 Cornelsen Umwelttechnologie GmbH([PERSON_NAME]) Graf-[STREET_ADDRESS] Deliver…" at bounding box center [72, 184] width 144 height 443
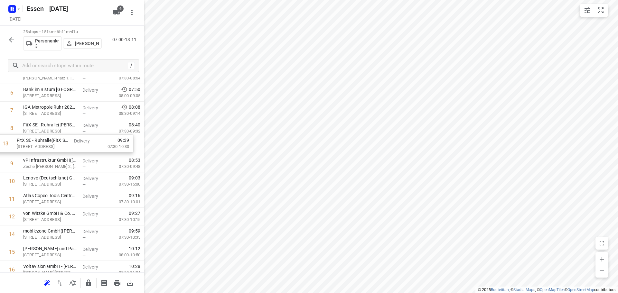
drag, startPoint x: 52, startPoint y: 219, endPoint x: 45, endPoint y: 144, distance: 75.6
click at [45, 144] on div "1 Cornelsen Umwelttechnologie GmbH([PERSON_NAME]) Graf-[STREET_ADDRESS] Deliver…" at bounding box center [72, 216] width 144 height 443
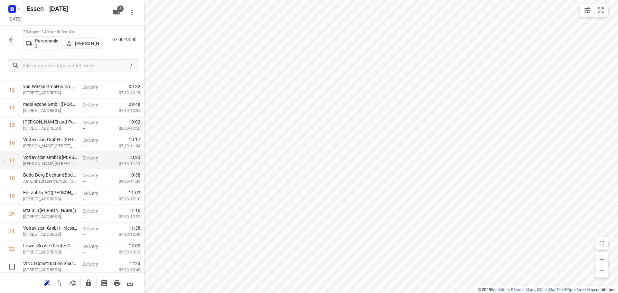
scroll to position [297, 0]
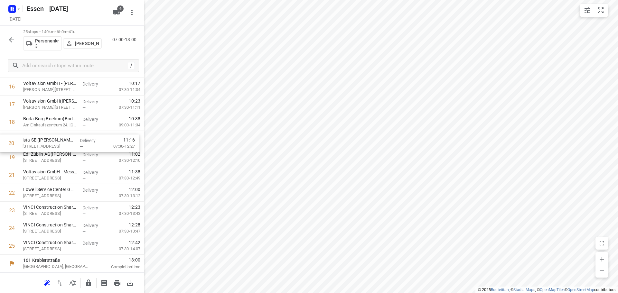
drag, startPoint x: 43, startPoint y: 162, endPoint x: 43, endPoint y: 146, distance: 16.1
click at [43, 146] on div "1 Cornelsen Umwelttechnologie GmbH([PERSON_NAME]) Graf-[STREET_ADDRESS] Deliver…" at bounding box center [72, 33] width 144 height 443
drag, startPoint x: 37, startPoint y: 161, endPoint x: 36, endPoint y: 144, distance: 17.1
click at [36, 144] on div "1 Cornelsen Umwelttechnologie GmbH([PERSON_NAME]) Graf-[STREET_ADDRESS] Deliver…" at bounding box center [72, 33] width 144 height 443
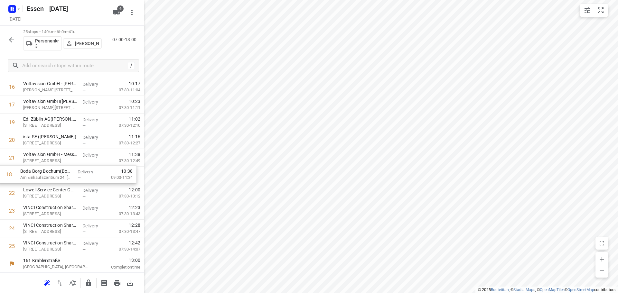
drag, startPoint x: 40, startPoint y: 124, endPoint x: 37, endPoint y: 180, distance: 56.1
click at [37, 180] on div "1 Cornelsen Umwelttechnologie GmbH([PERSON_NAME]) Graf-[STREET_ADDRESS] Deliver…" at bounding box center [72, 34] width 144 height 443
drag, startPoint x: 42, startPoint y: 181, endPoint x: 41, endPoint y: 163, distance: 17.7
click at [41, 163] on div "1 Cornelsen Umwelttechnologie GmbH([PERSON_NAME]) Graf-[STREET_ADDRESS] Deliver…" at bounding box center [72, 34] width 144 height 443
click at [85, 284] on icon "button" at bounding box center [89, 283] width 8 height 8
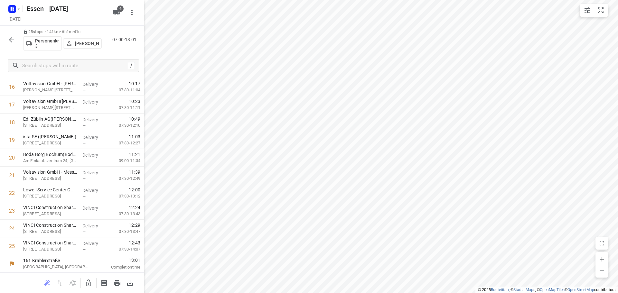
click at [11, 37] on icon "button" at bounding box center [12, 40] width 8 height 8
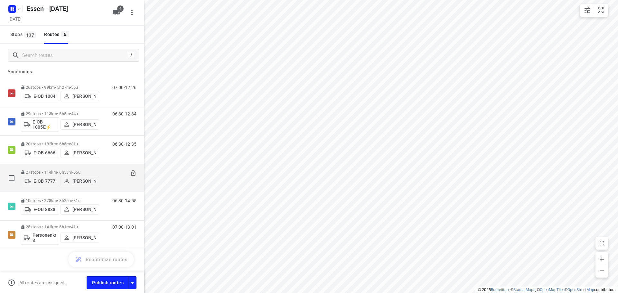
scroll to position [5, 0]
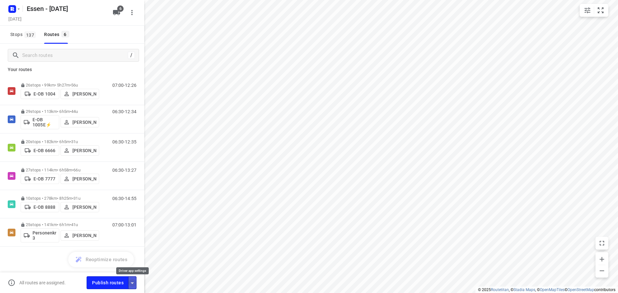
click at [132, 281] on icon "button" at bounding box center [132, 283] width 8 height 8
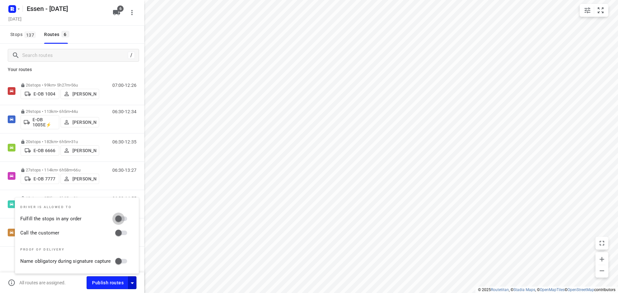
click at [125, 217] on input "Fulfill the stops in any order" at bounding box center [118, 219] width 37 height 12
checkbox input "true"
click at [125, 231] on input "Call the customer" at bounding box center [118, 233] width 37 height 12
checkbox input "true"
click at [98, 70] on p "Your routes" at bounding box center [72, 69] width 129 height 7
